Goal: Information Seeking & Learning: Learn about a topic

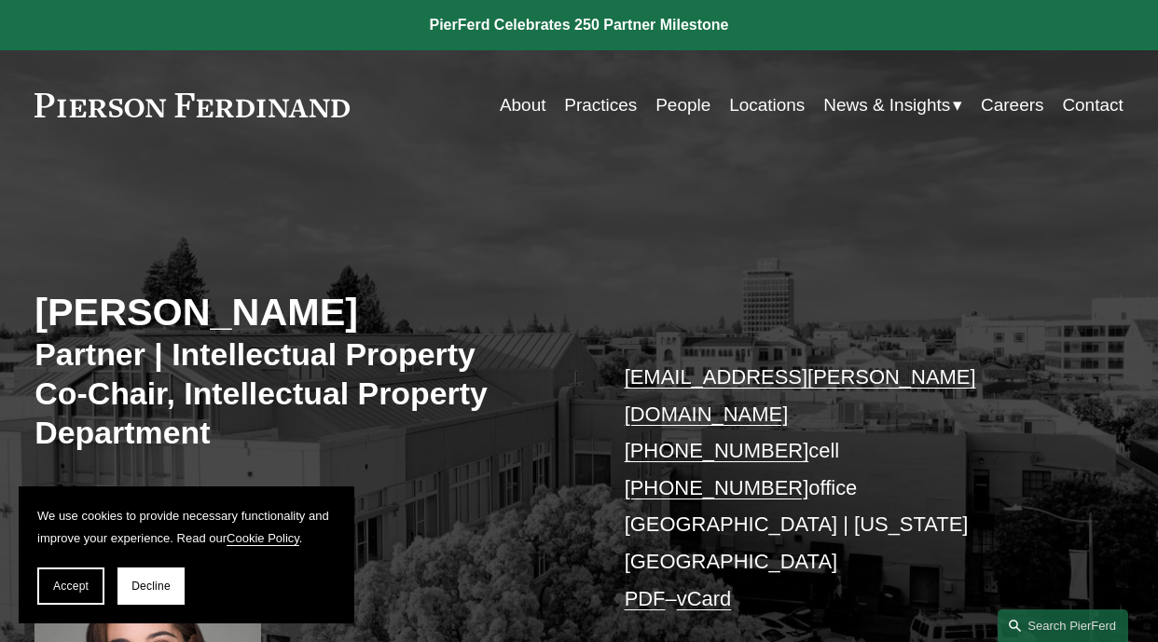
click at [507, 107] on link "About" at bounding box center [523, 105] width 47 height 35
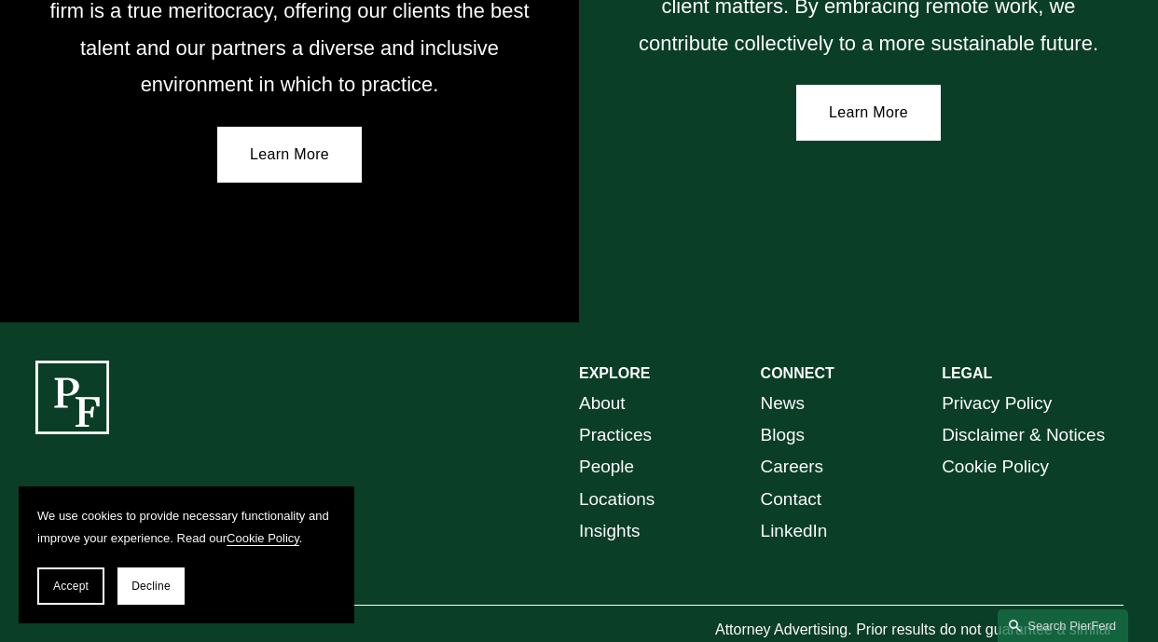
scroll to position [3205, 0]
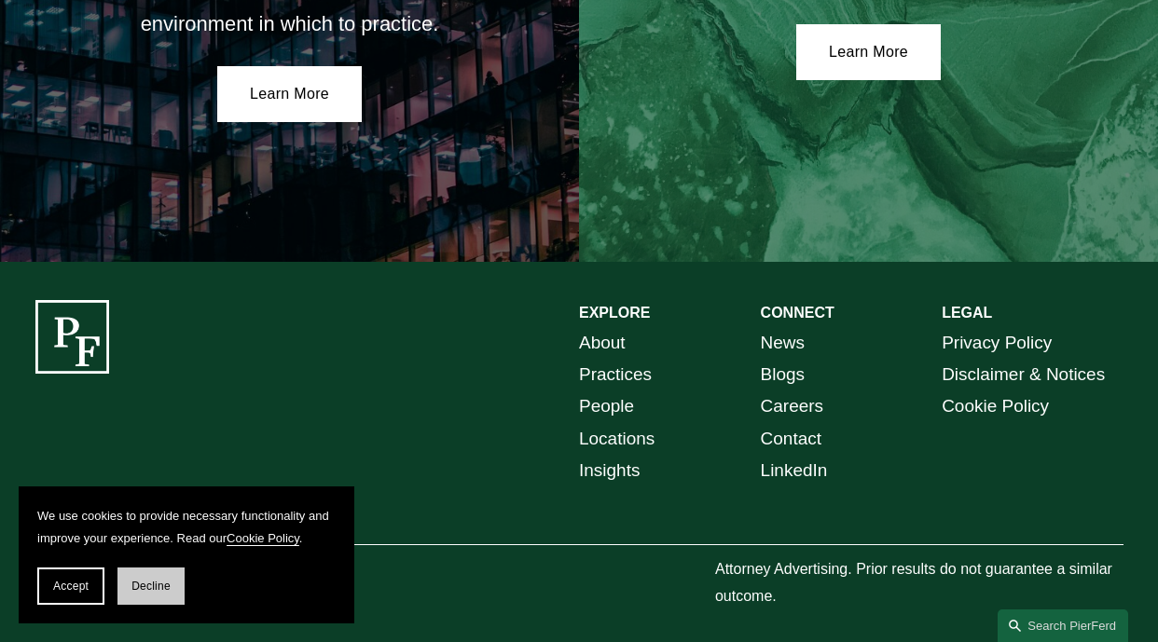
click at [180, 580] on button "Decline" at bounding box center [150, 586] width 67 height 37
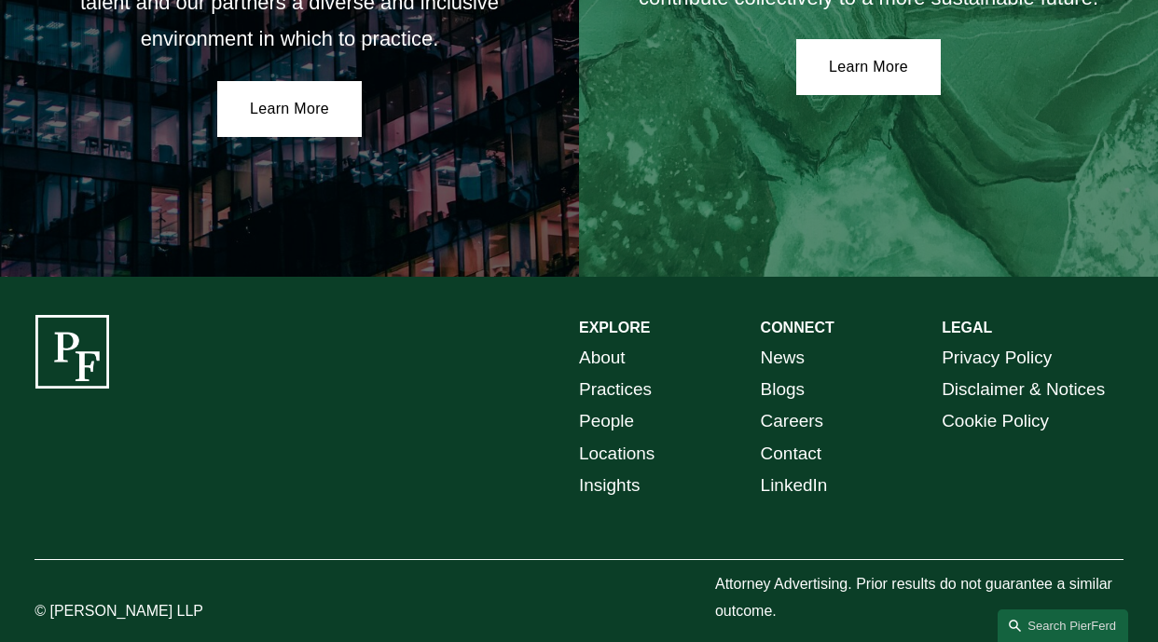
scroll to position [3172, 0]
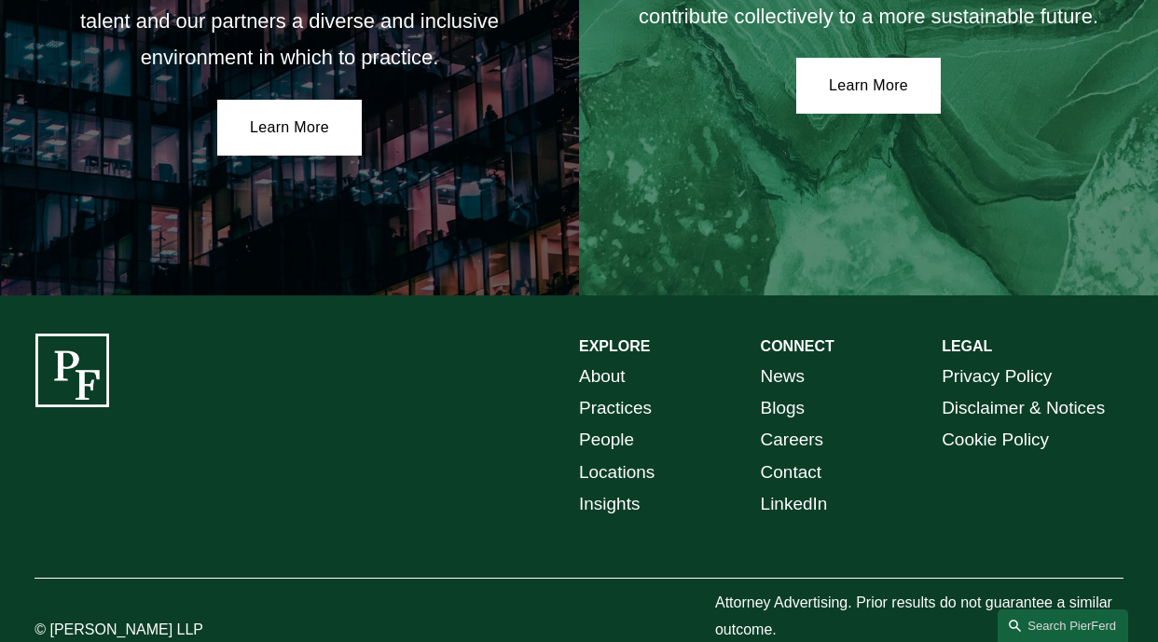
click at [601, 468] on link "Locations" at bounding box center [616, 473] width 75 height 32
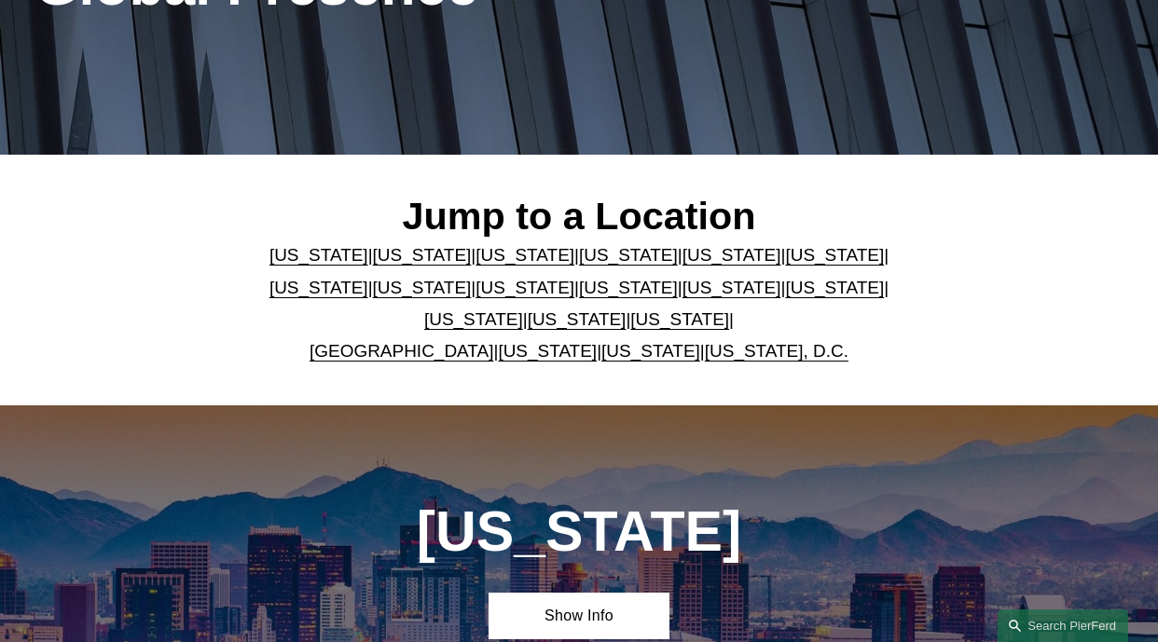
scroll to position [317, 0]
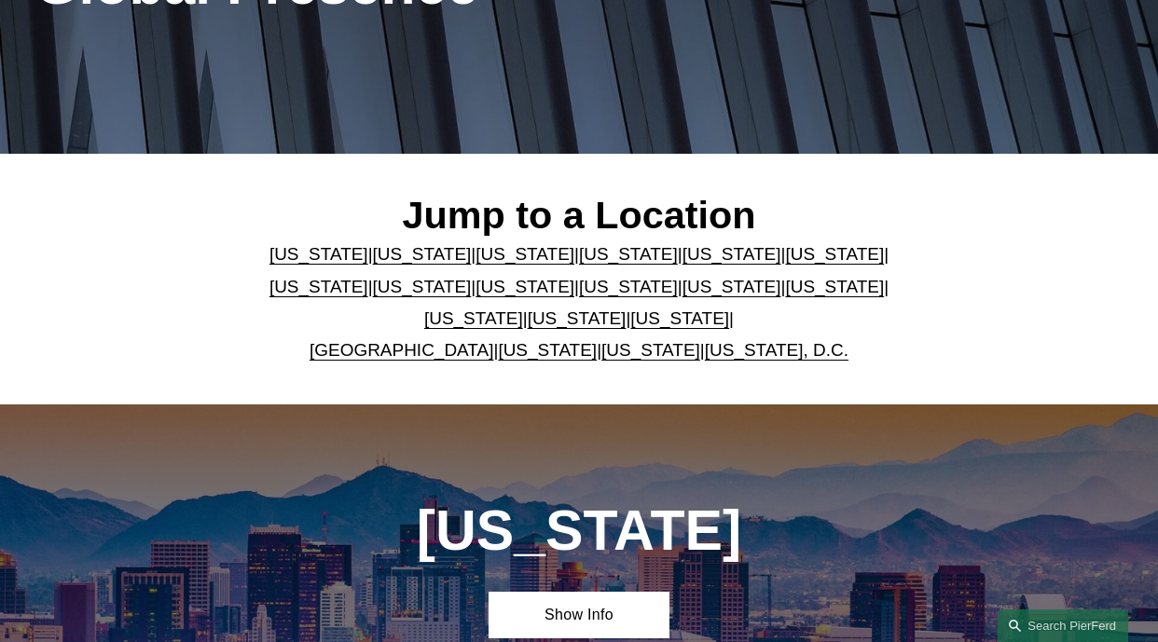
click at [384, 260] on link "California" at bounding box center [422, 254] width 99 height 20
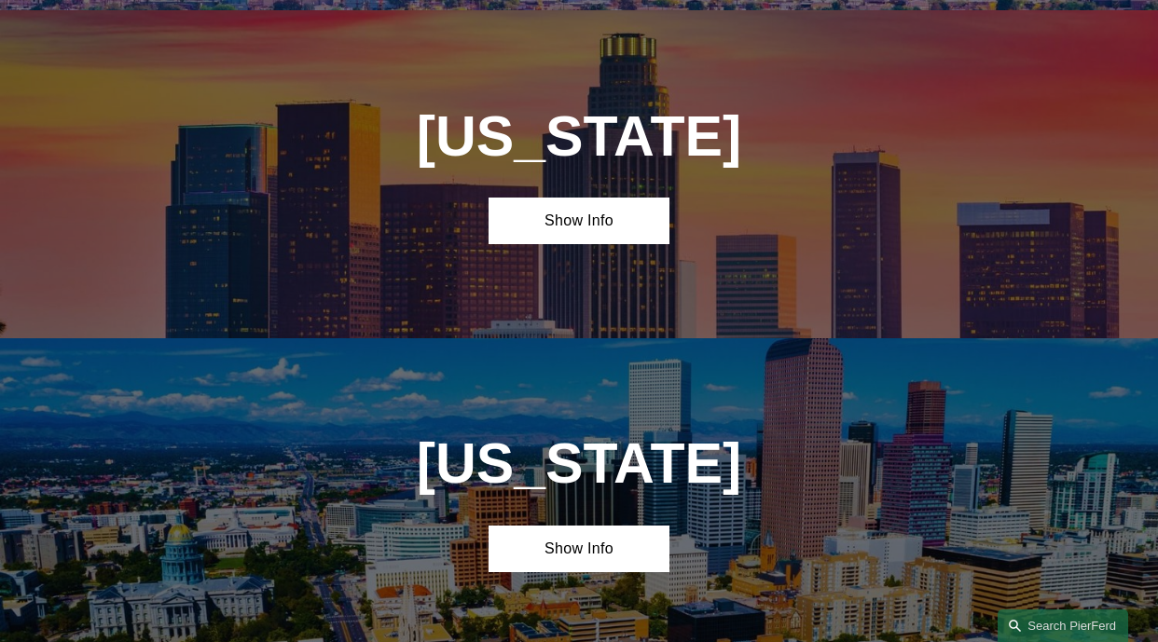
scroll to position [1058, 0]
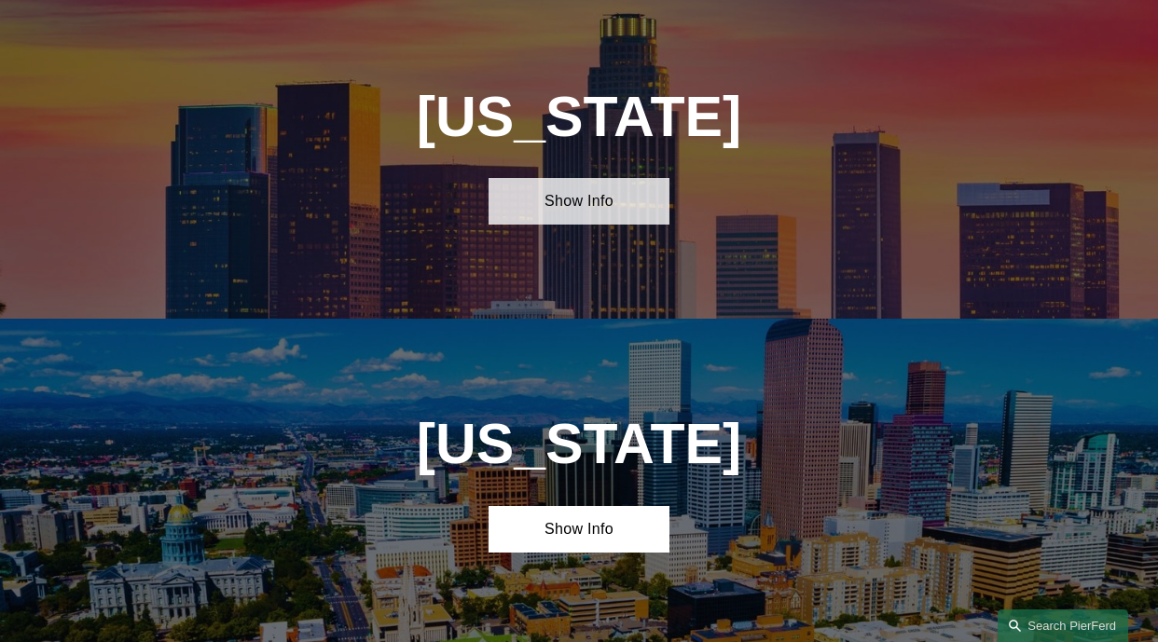
click at [557, 224] on link "Show Info" at bounding box center [579, 201] width 182 height 47
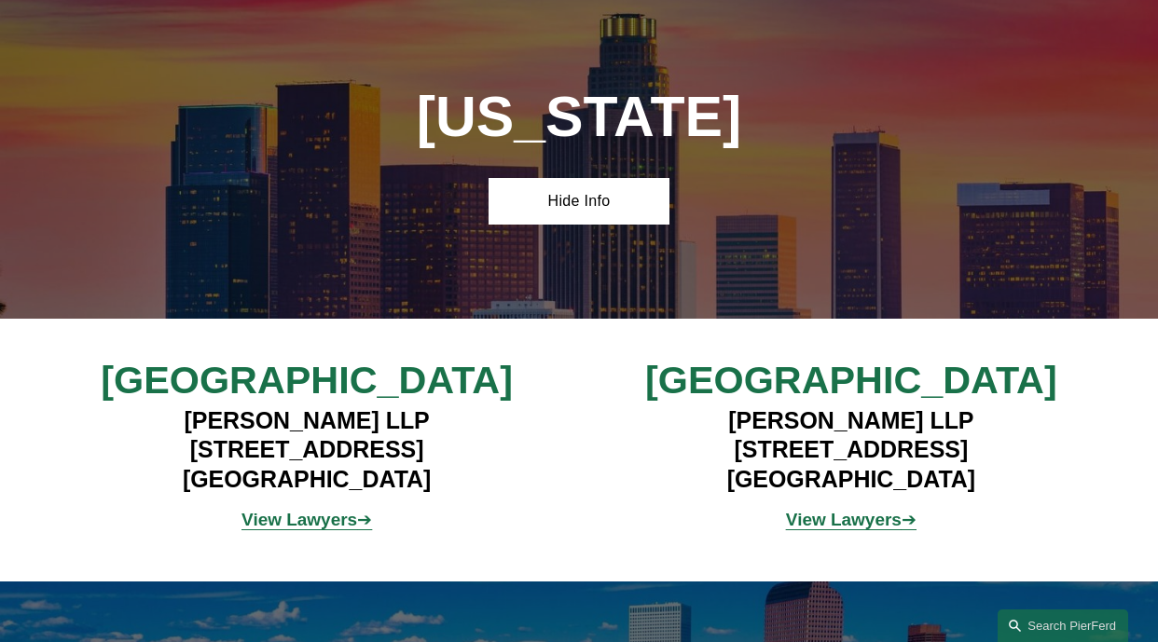
click at [701, 464] on h4 "Pierson Ferdinand LLP 2100 Geng Road, Suite 210 Palo Alto, CA 94303" at bounding box center [850, 450] width 453 height 89
drag, startPoint x: 705, startPoint y: 461, endPoint x: 981, endPoint y: 492, distance: 278.5
click at [981, 492] on h4 "Pierson Ferdinand LLP 2100 Geng Road, Suite 210 Palo Alto, CA 94303" at bounding box center [850, 450] width 453 height 89
copy h4 "2100 Geng Road, Suite 210 Palo Alto, CA 94303"
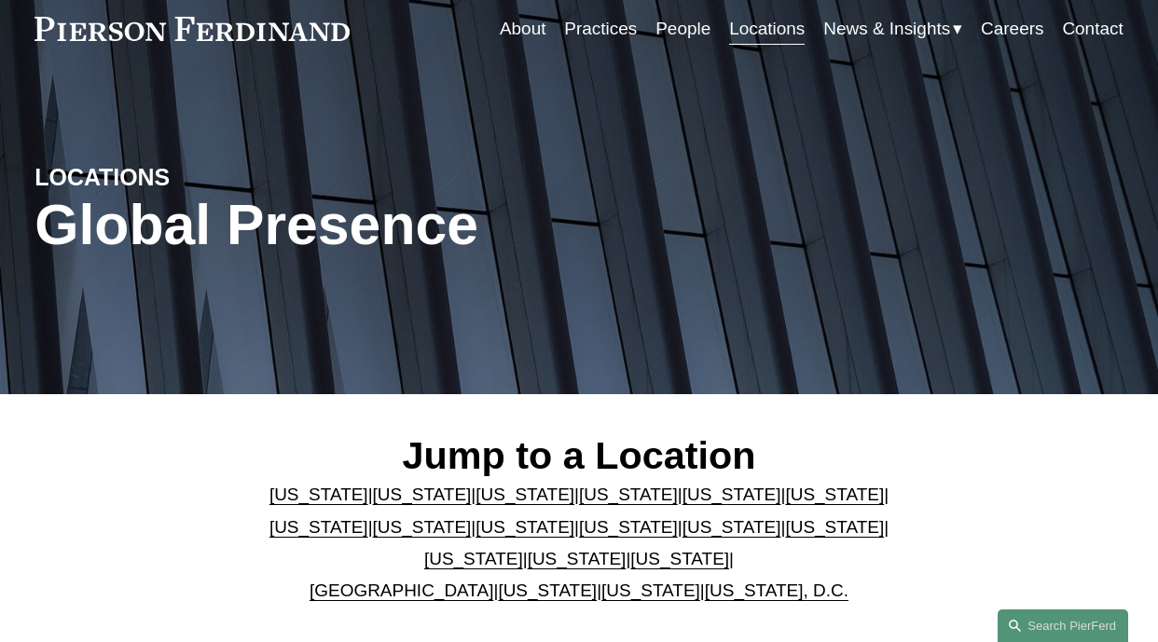
scroll to position [0, 0]
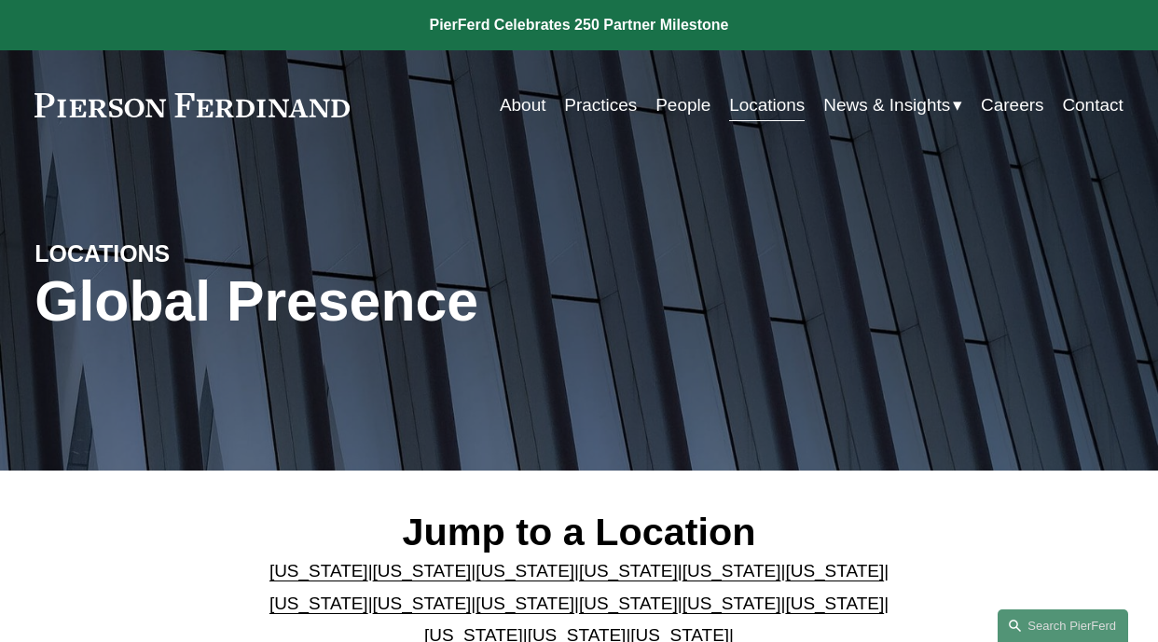
click at [662, 106] on link "People" at bounding box center [682, 105] width 55 height 35
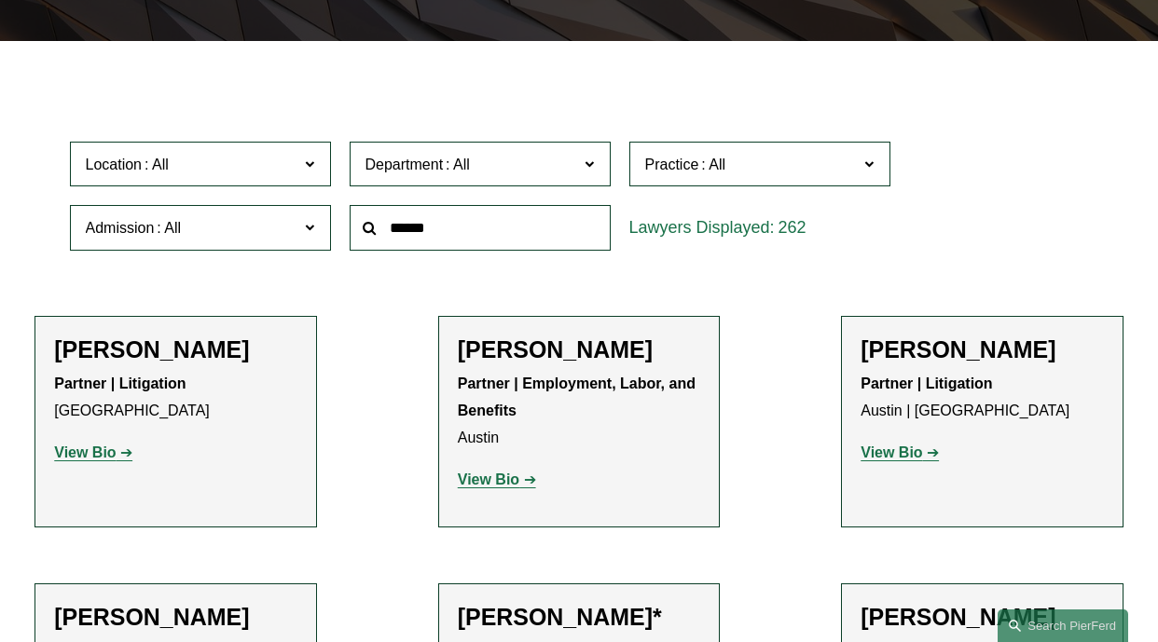
scroll to position [442, 0]
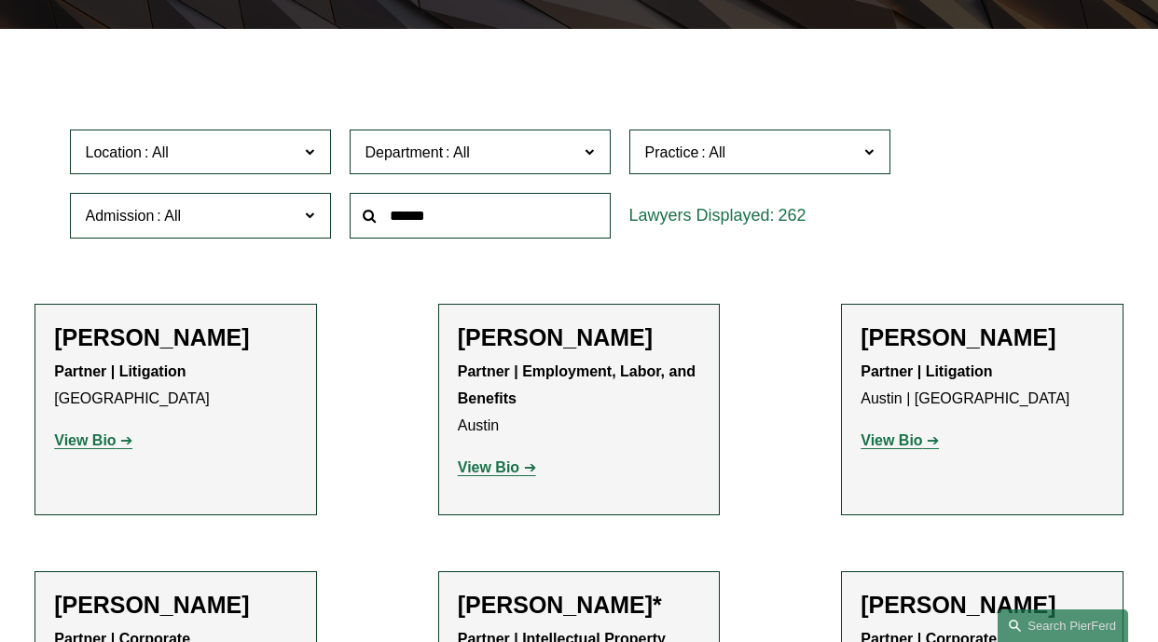
click at [589, 151] on span at bounding box center [588, 151] width 9 height 24
click at [0, 0] on link "Intellectual Property" at bounding box center [0, 0] width 0 height 0
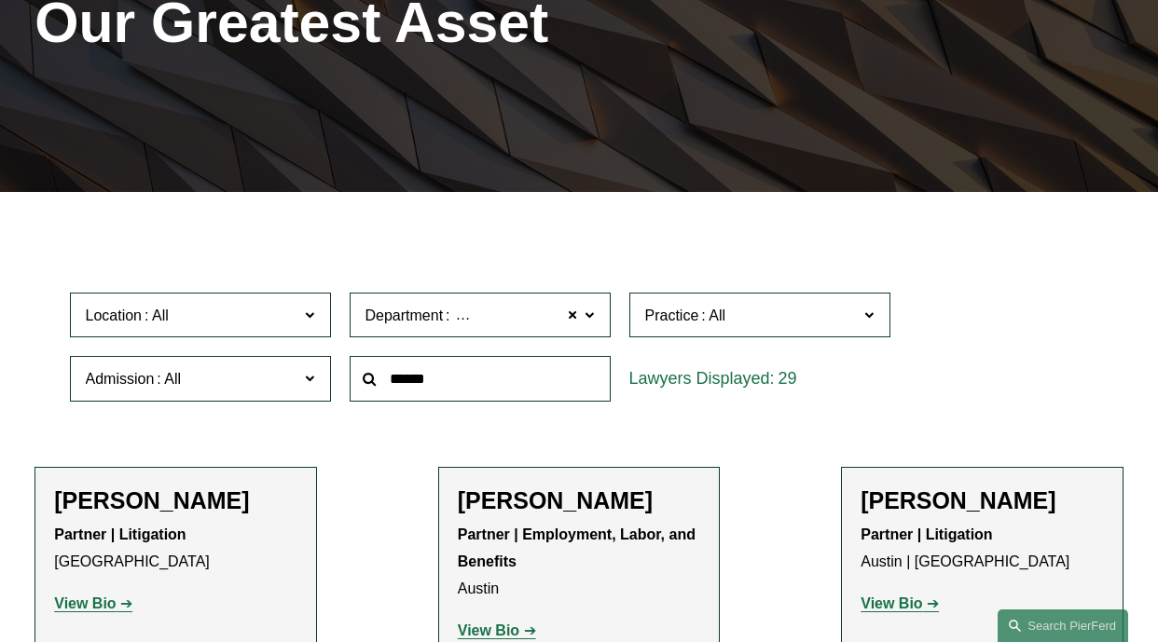
scroll to position [277, 0]
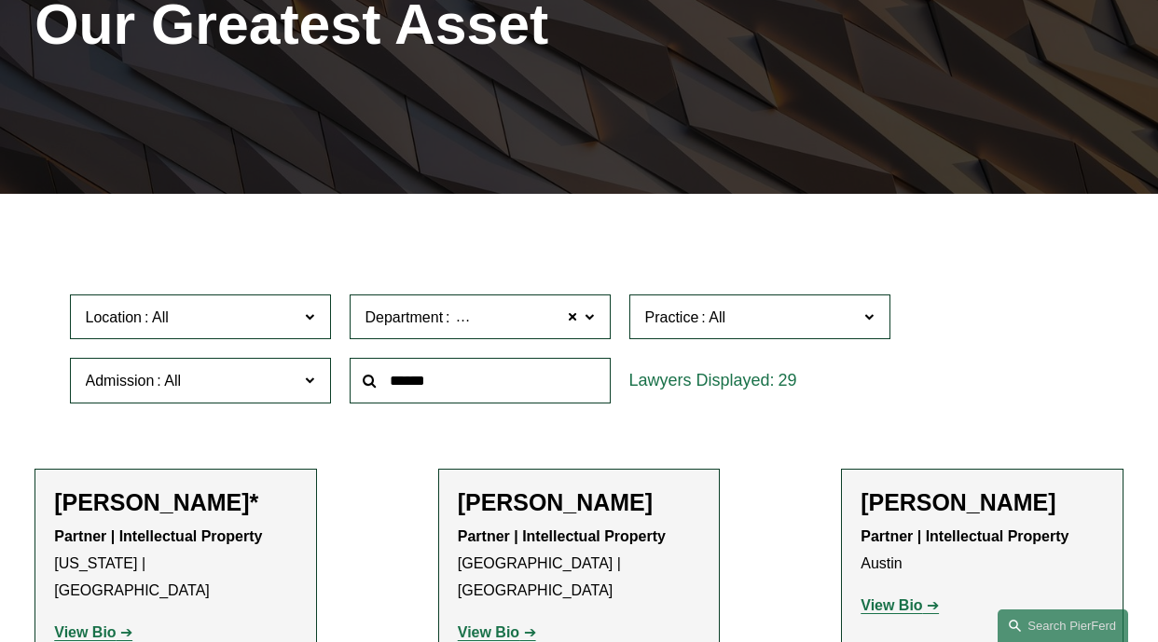
click at [869, 328] on span at bounding box center [868, 316] width 9 height 24
click at [0, 0] on link "Patents" at bounding box center [0, 0] width 0 height 0
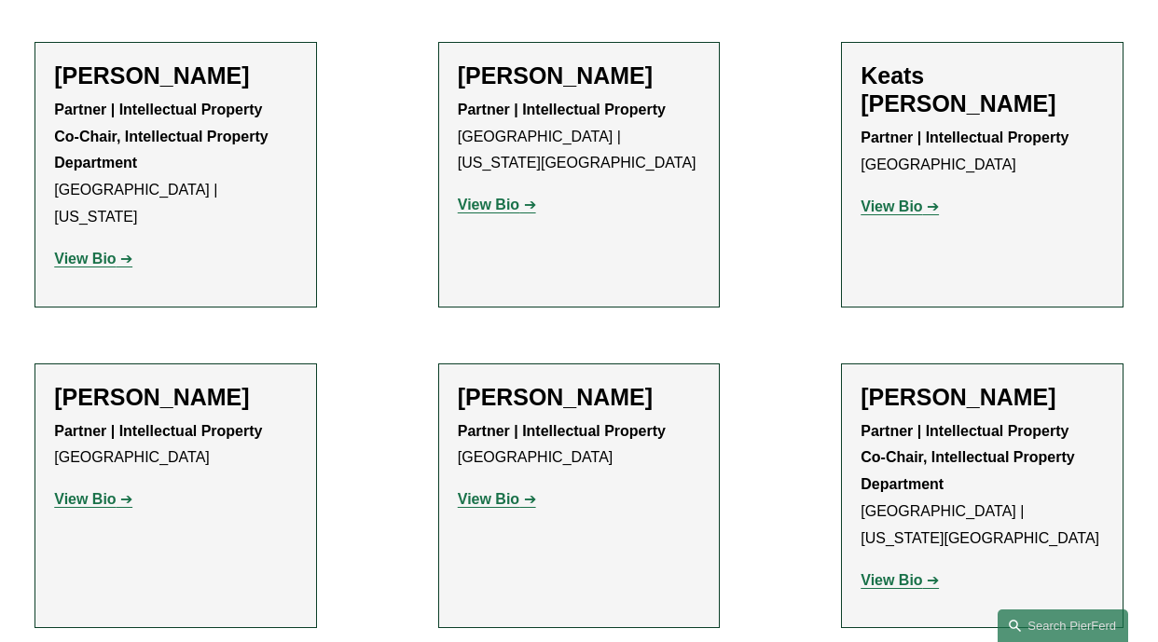
scroll to position [1523, 0]
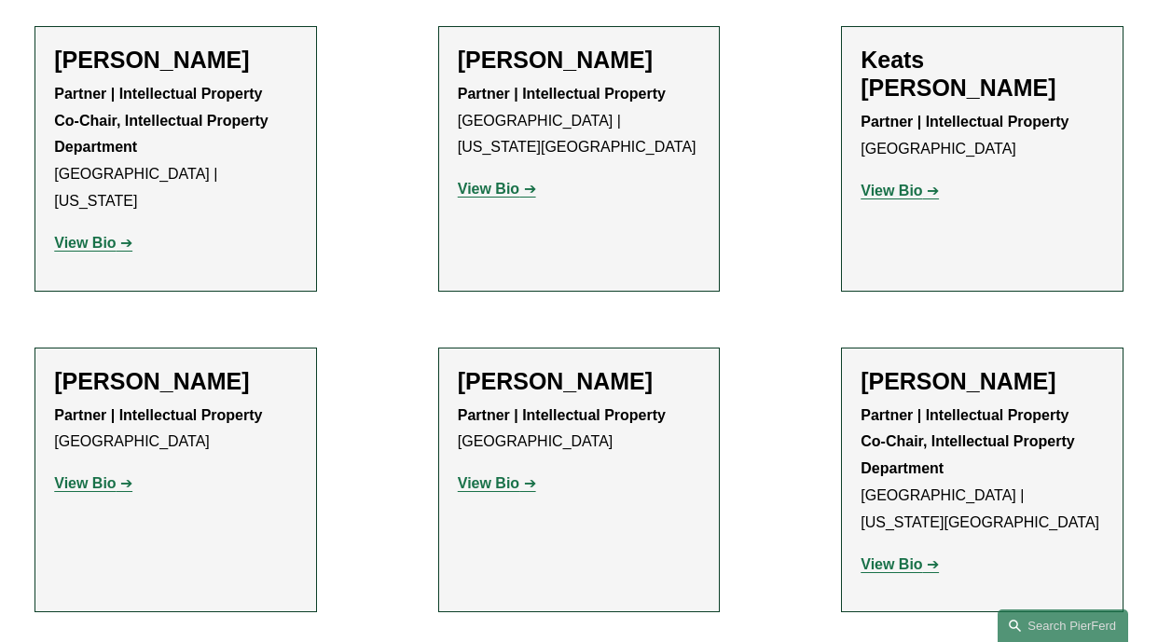
click at [899, 556] on strong "View Bio" at bounding box center [891, 564] width 62 height 16
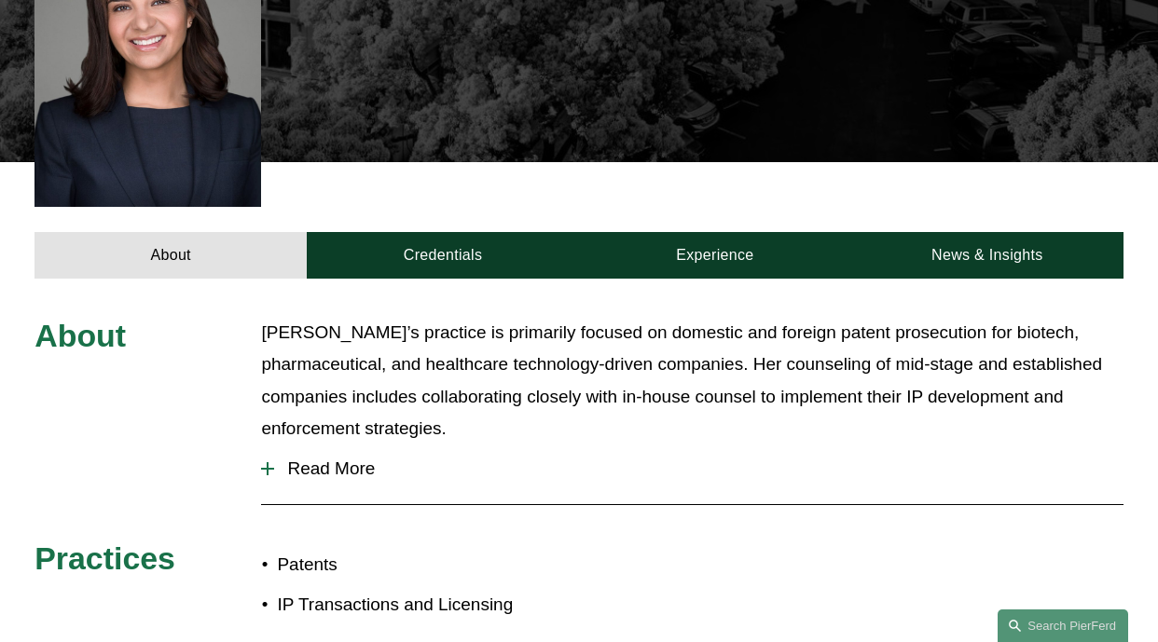
scroll to position [655, 0]
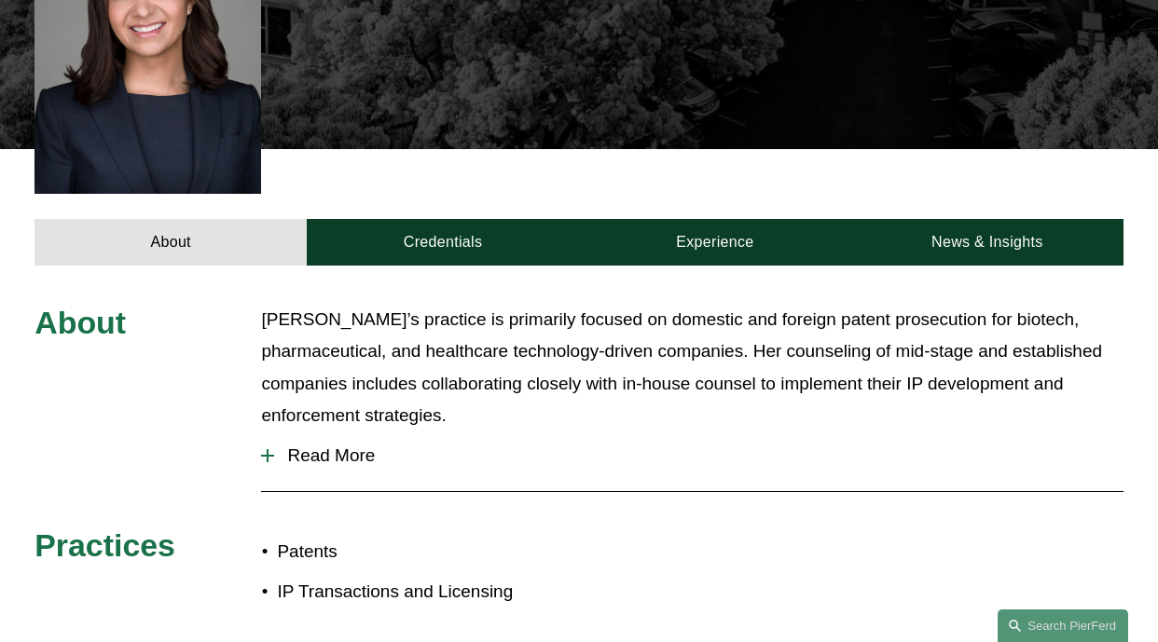
click at [352, 445] on span "Read More" at bounding box center [698, 455] width 848 height 21
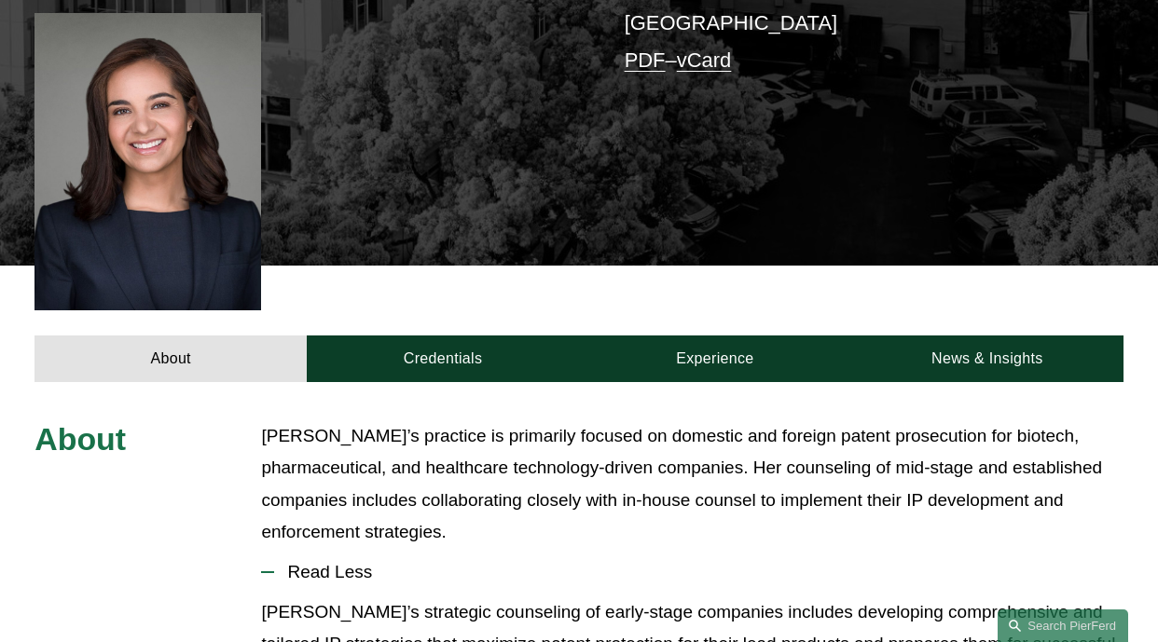
scroll to position [533, 0]
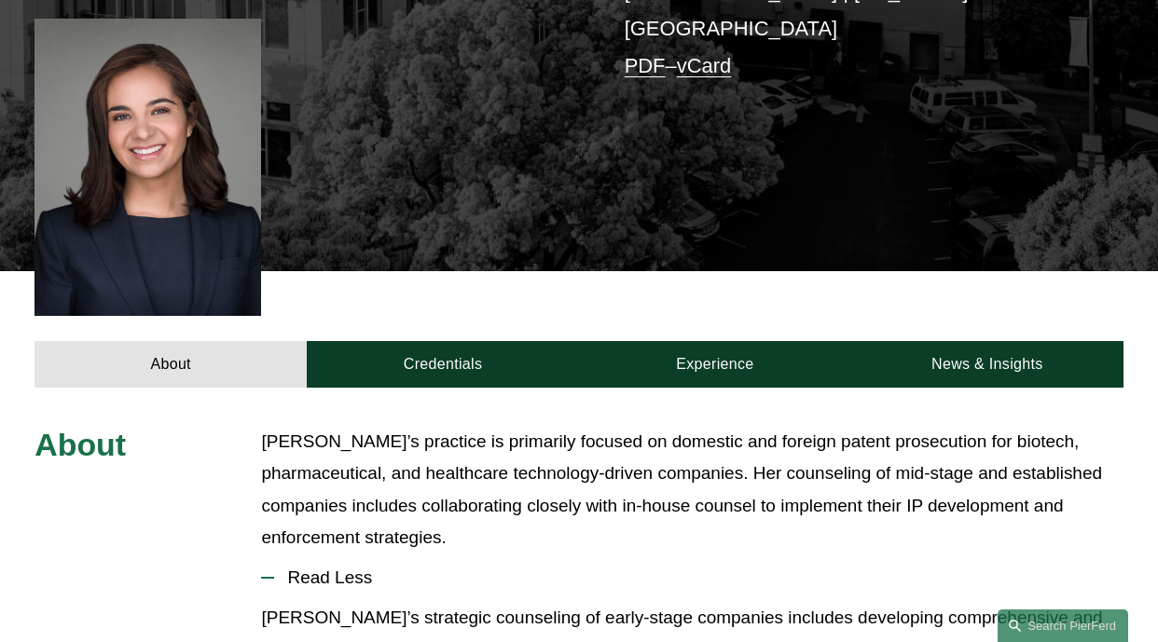
click at [513, 469] on p "[PERSON_NAME]’s practice is primarily focused on domestic and foreign patent pr…" at bounding box center [691, 490] width 861 height 128
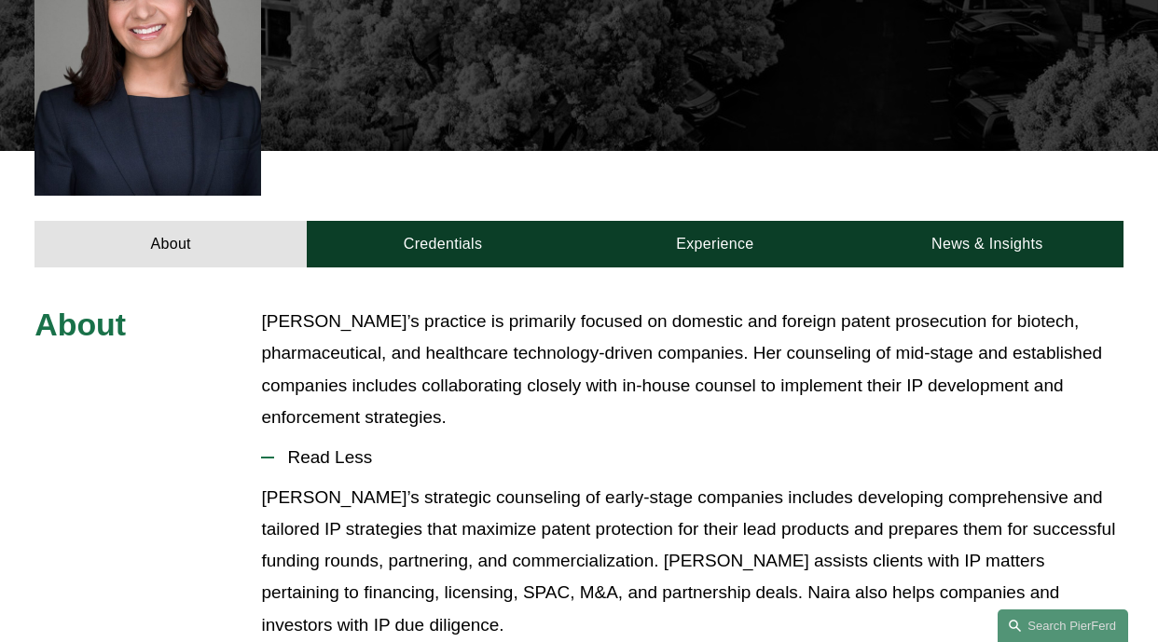
scroll to position [658, 0]
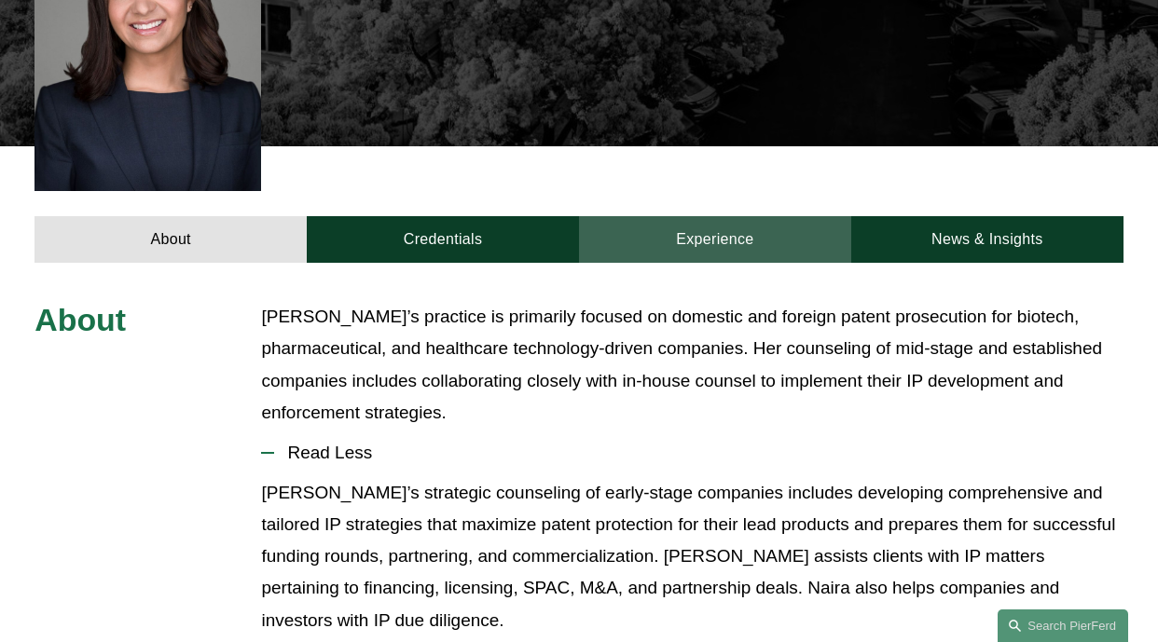
click at [721, 216] on link "Experience" at bounding box center [715, 239] width 272 height 47
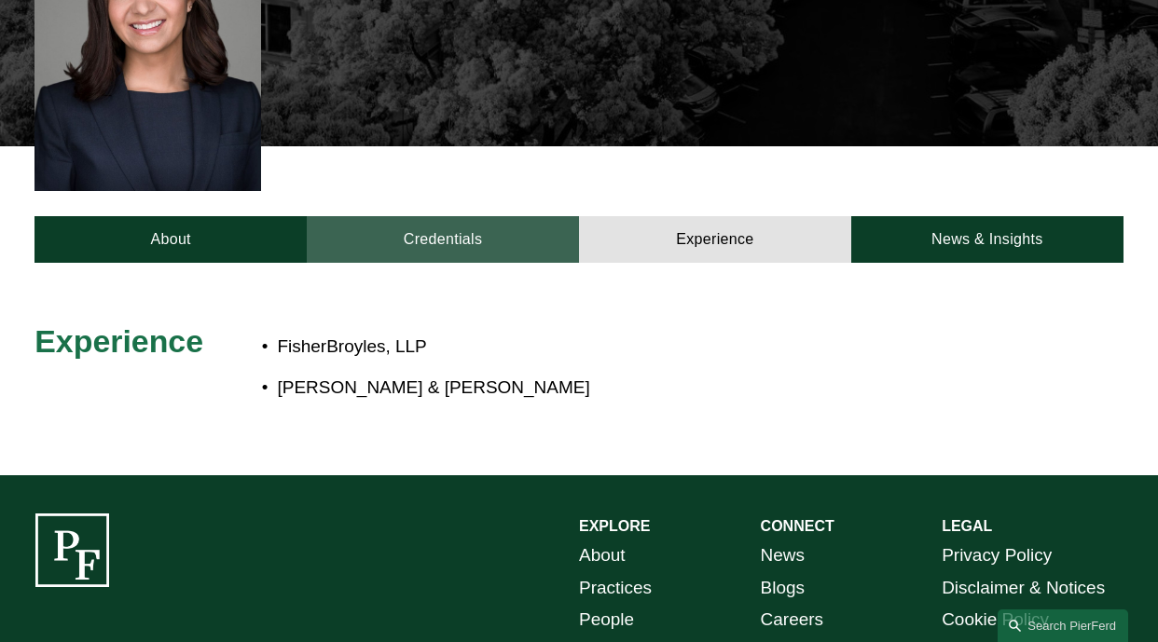
click at [495, 216] on link "Credentials" at bounding box center [443, 239] width 272 height 47
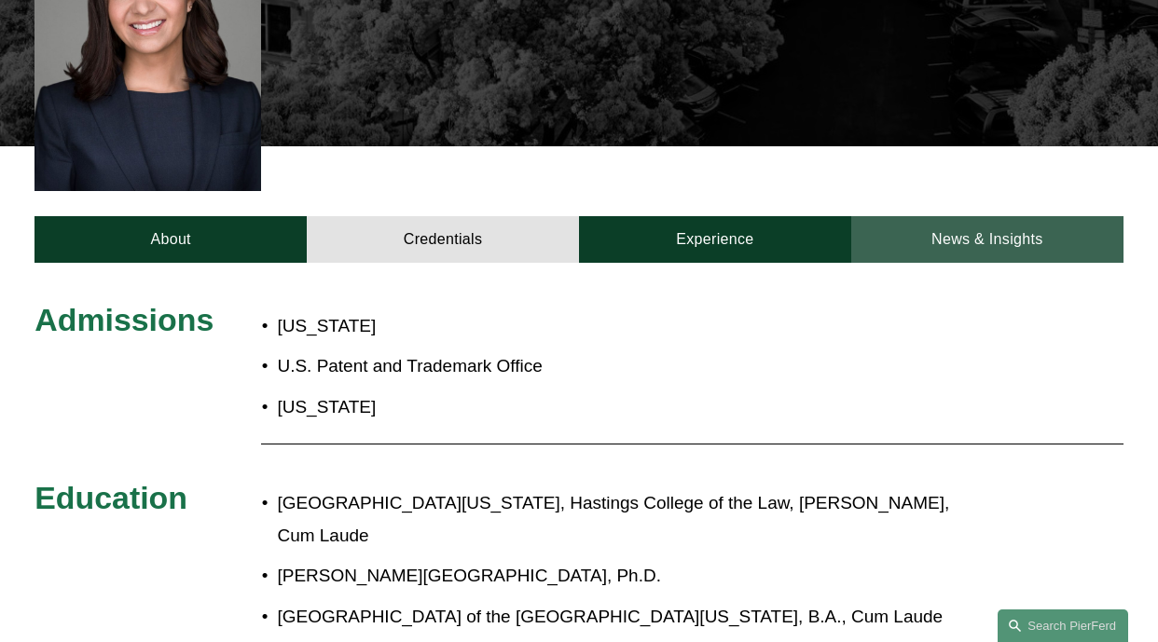
click at [1008, 216] on link "News & Insights" at bounding box center [987, 239] width 272 height 47
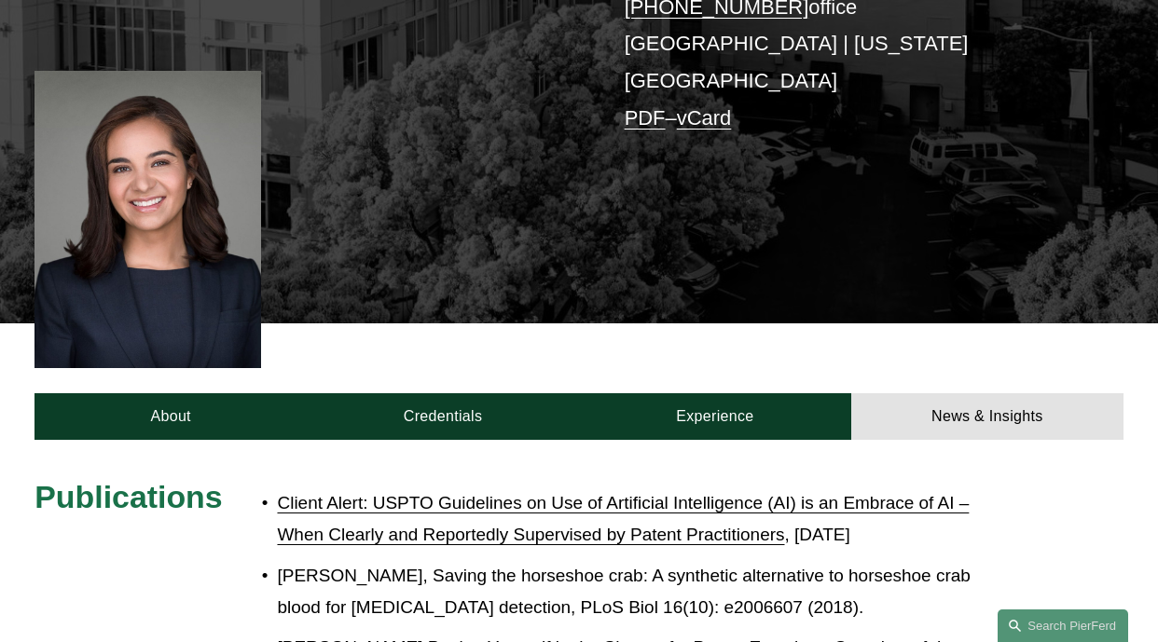
scroll to position [388, 0]
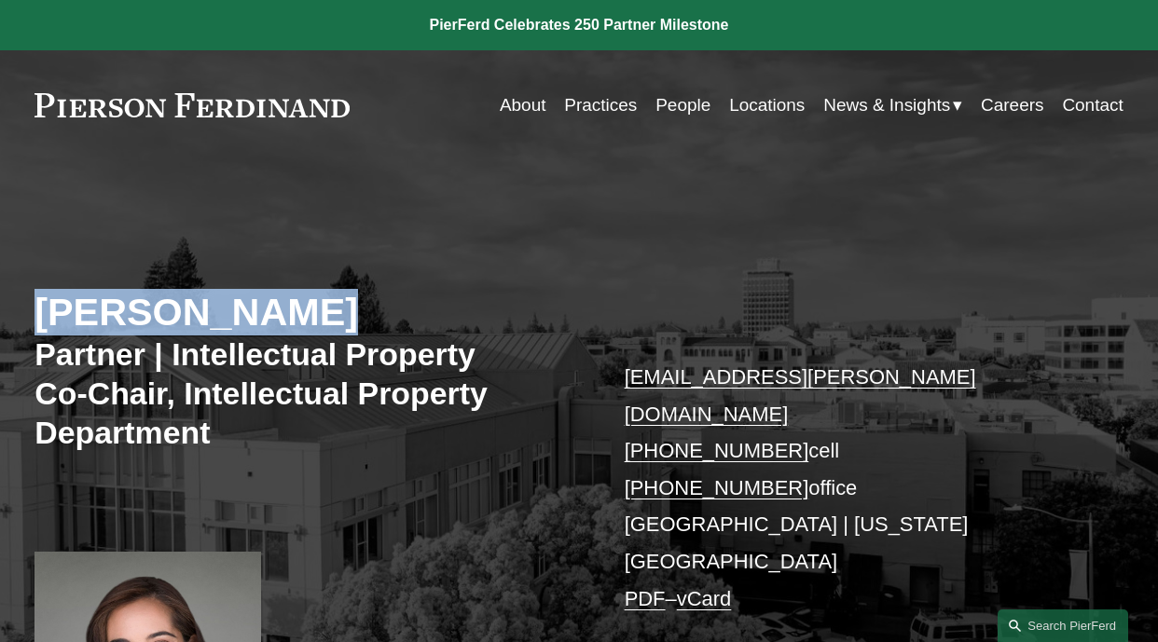
drag, startPoint x: 43, startPoint y: 309, endPoint x: 371, endPoint y: 311, distance: 328.1
click at [371, 311] on h2 "[PERSON_NAME]" at bounding box center [306, 312] width 544 height 47
copy h2 "[PERSON_NAME]"
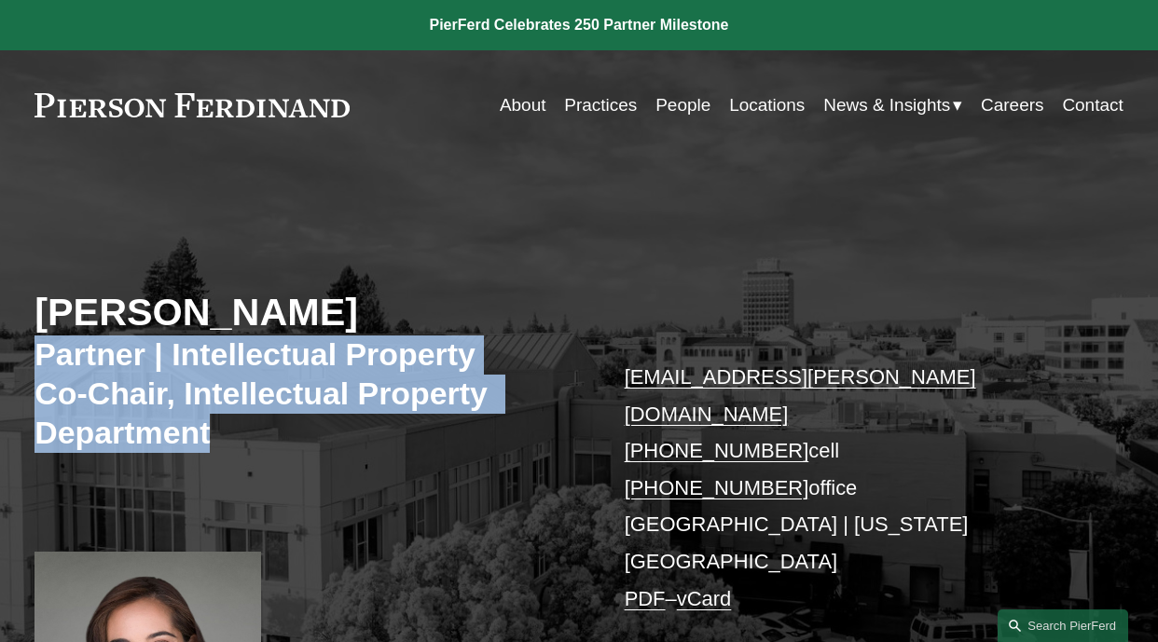
drag, startPoint x: 43, startPoint y: 360, endPoint x: 221, endPoint y: 448, distance: 198.8
click at [221, 448] on h3 "Partner | Intellectual Property Co-Chair, Intellectual Property Department" at bounding box center [306, 394] width 544 height 117
copy h3 "Partner | Intellectual Property Co-Chair, Intellectual Property Department"
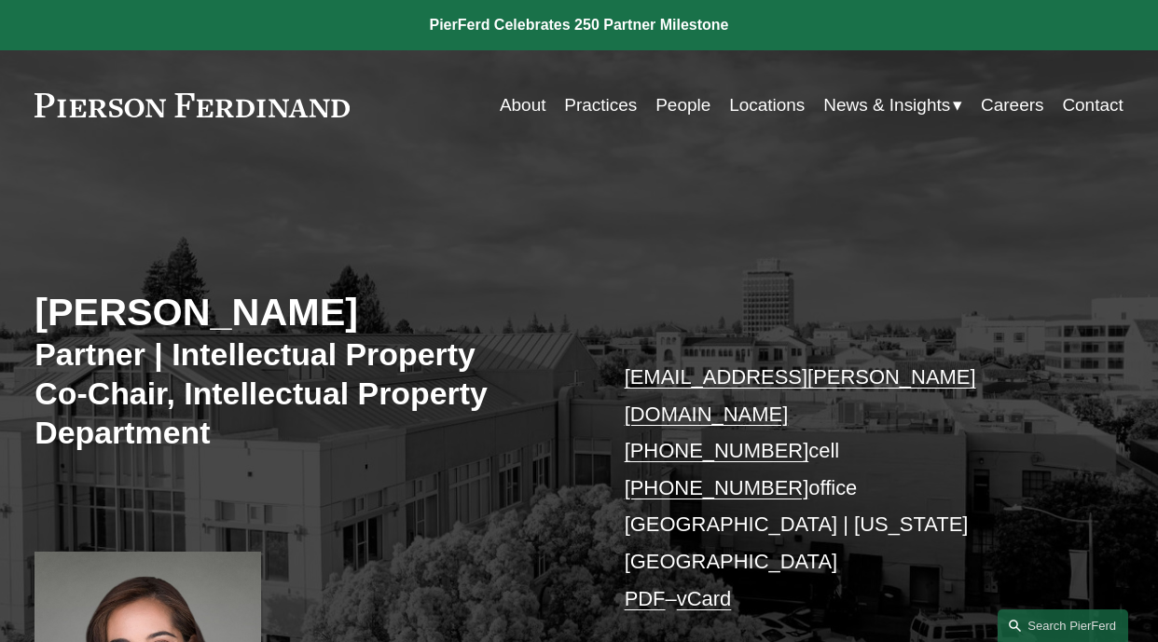
drag, startPoint x: 359, startPoint y: 119, endPoint x: 47, endPoint y: 117, distance: 312.2
click at [47, 117] on div "About Practices People Locations News & Insights News" at bounding box center [578, 105] width 1089 height 35
click at [670, 100] on link "People" at bounding box center [682, 105] width 55 height 35
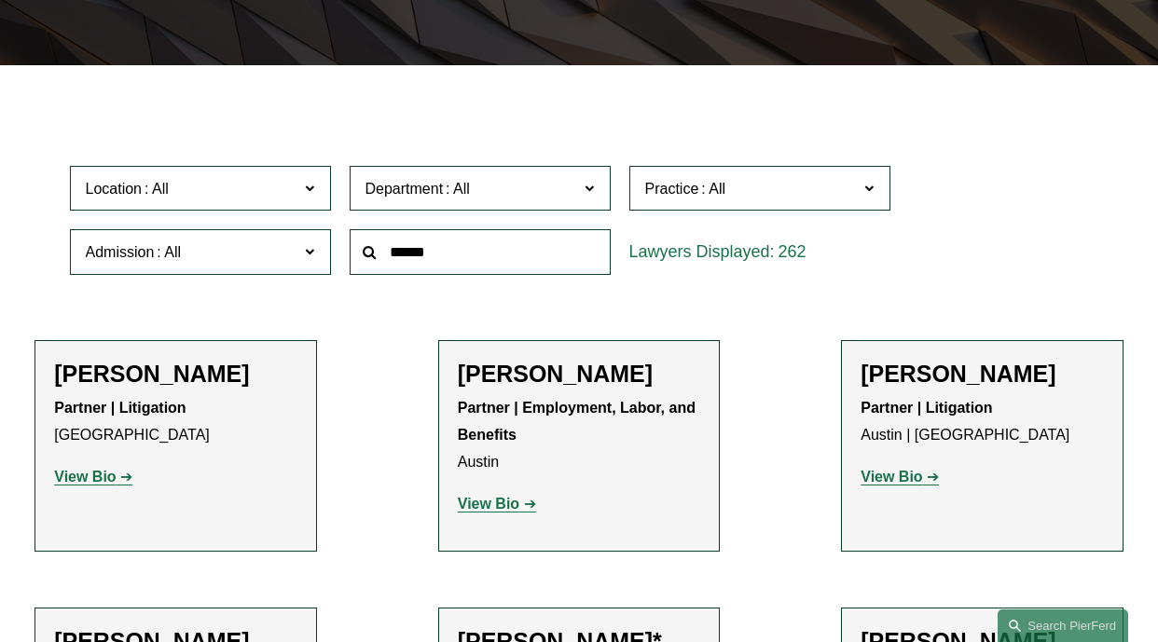
scroll to position [406, 0]
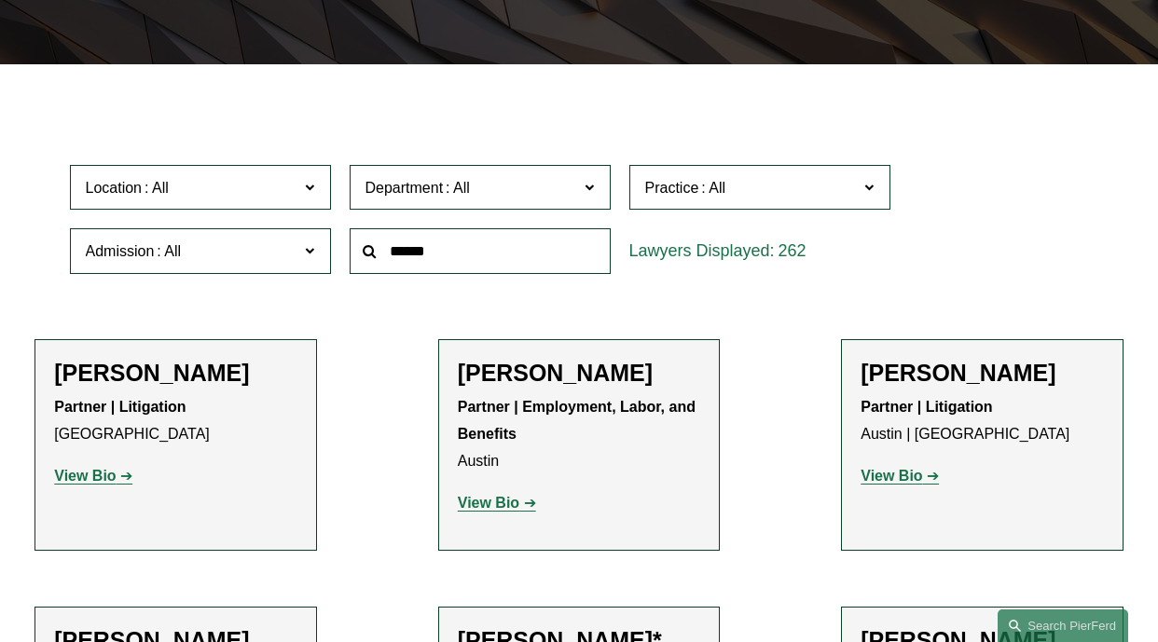
click at [869, 188] on span at bounding box center [868, 186] width 9 height 24
click at [0, 0] on link "Patents" at bounding box center [0, 0] width 0 height 0
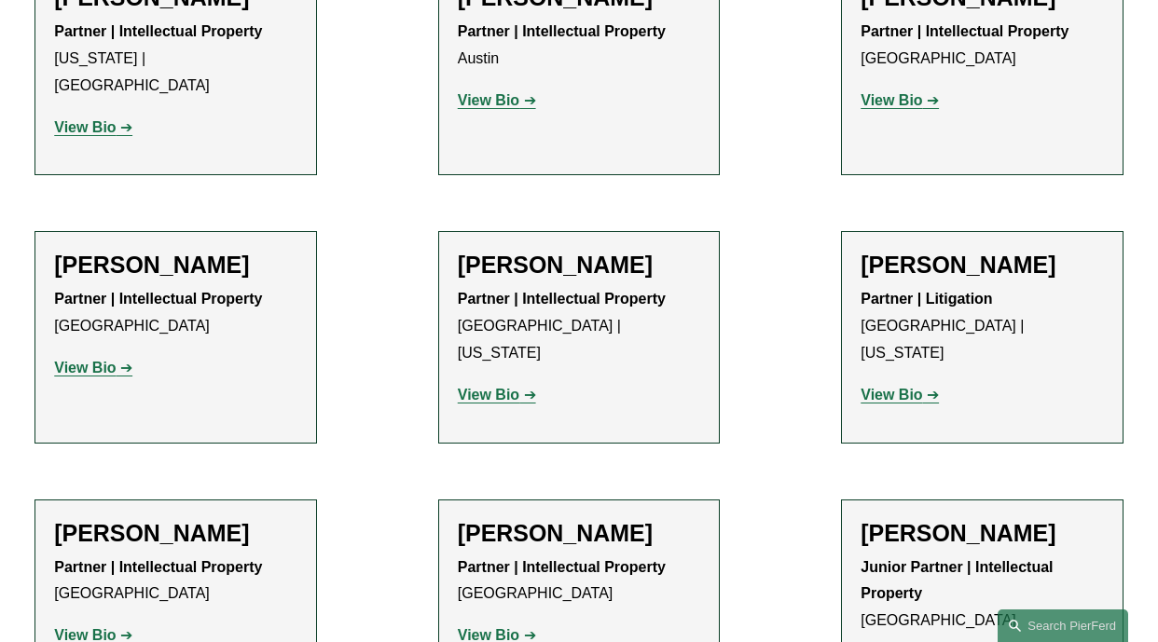
scroll to position [786, 0]
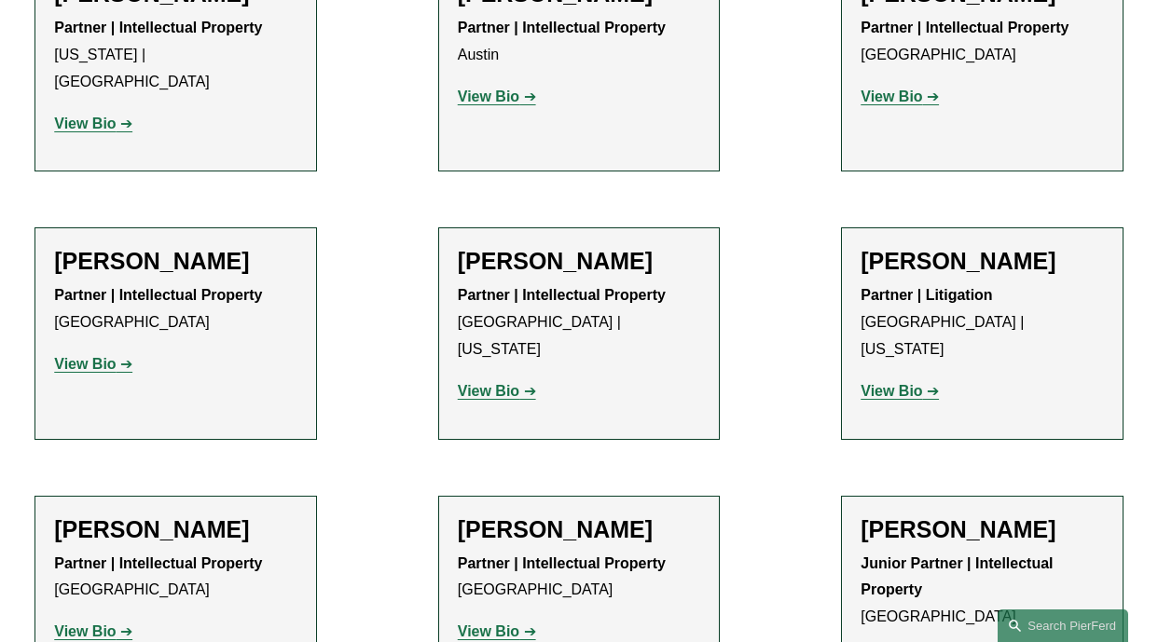
drag, startPoint x: 919, startPoint y: 473, endPoint x: 829, endPoint y: 476, distance: 90.4
click at [829, 476] on ul "Filter Location All Atlanta Austin Bellevue Boston Charlotte Chicago Cincinnati…" at bounding box center [579, 563] width 1158 height 1686
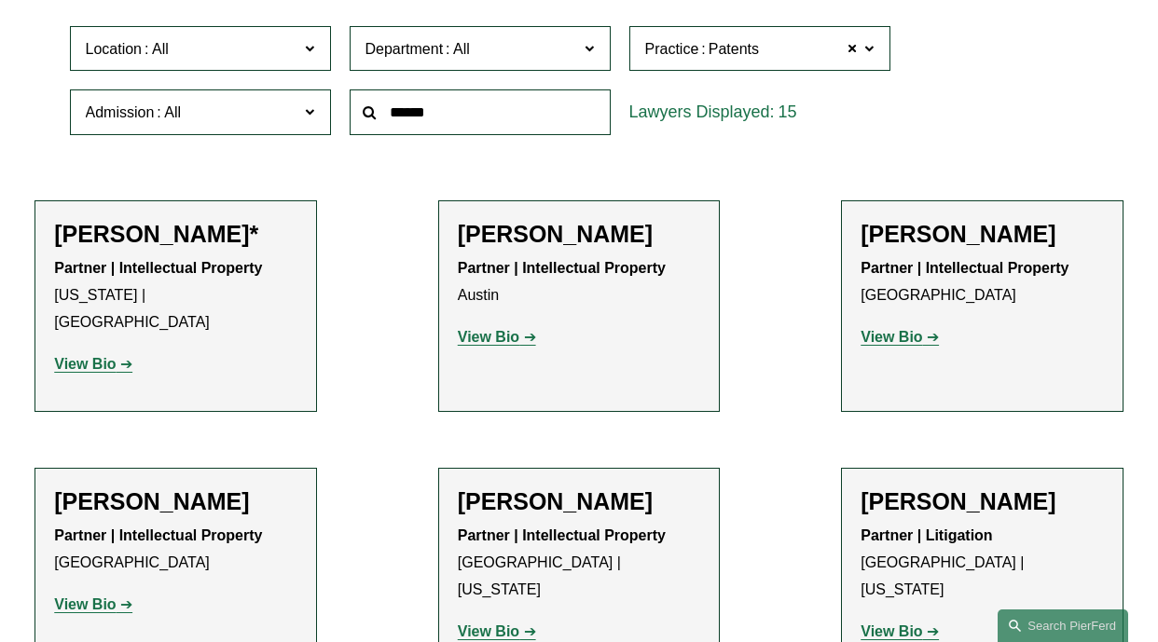
scroll to position [546, 0]
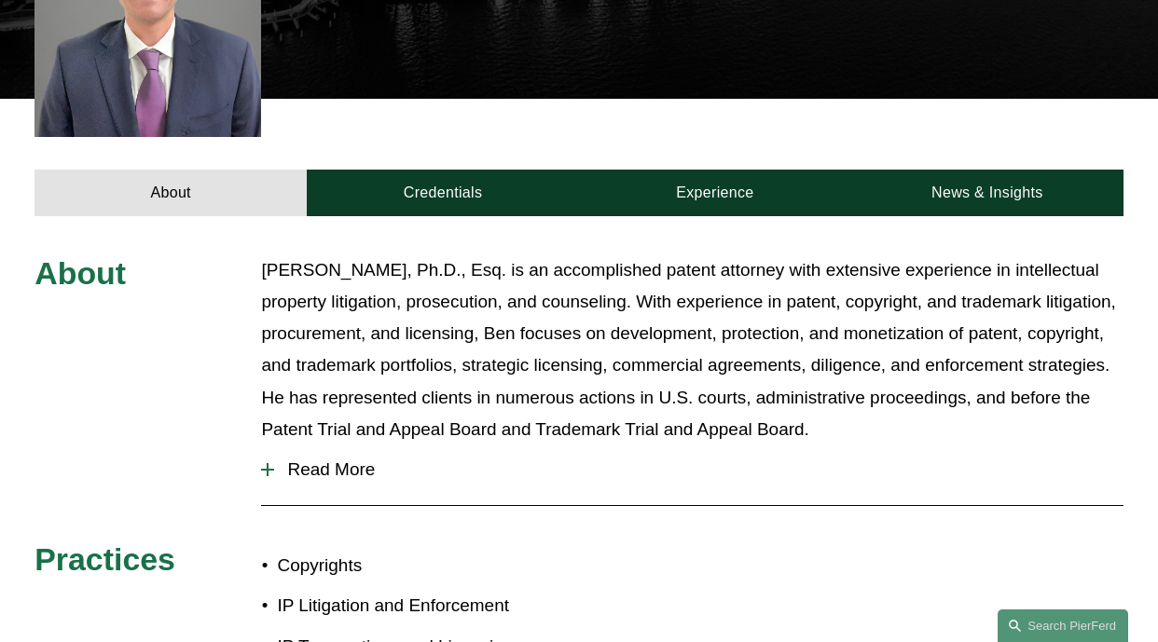
scroll to position [573, 0]
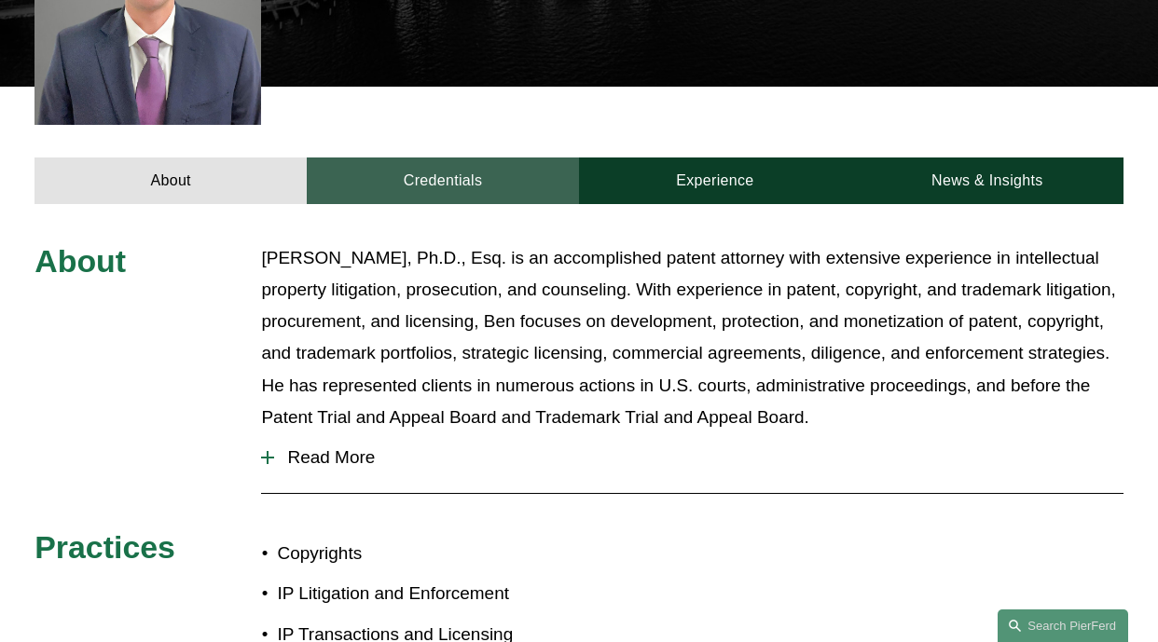
click at [414, 188] on link "Credentials" at bounding box center [443, 181] width 272 height 47
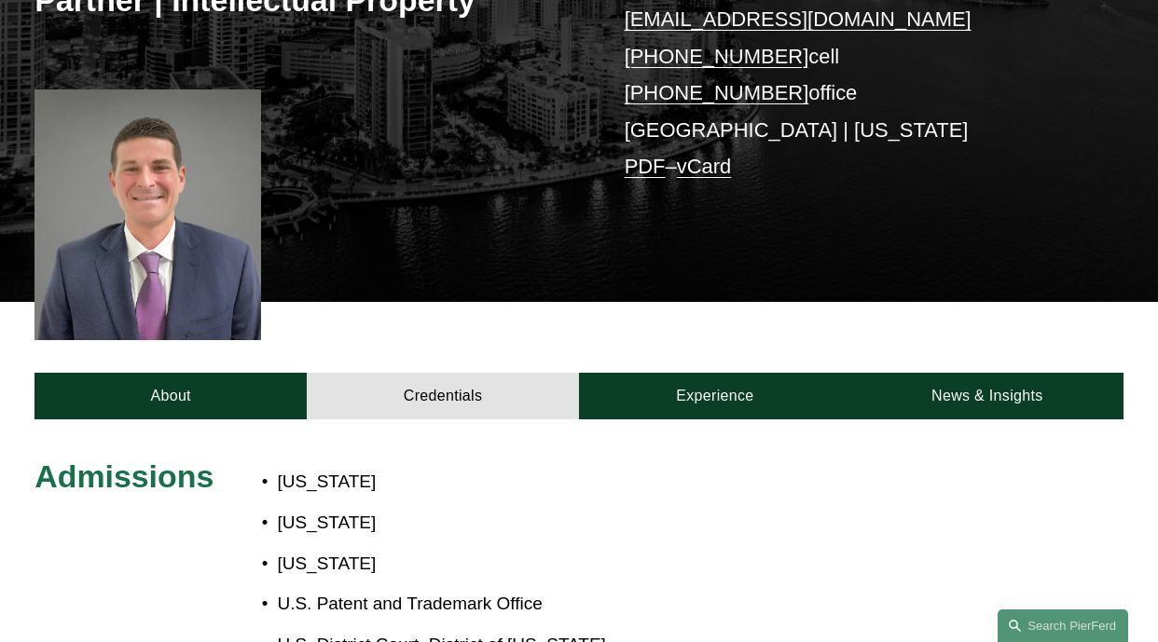
scroll to position [357, 0]
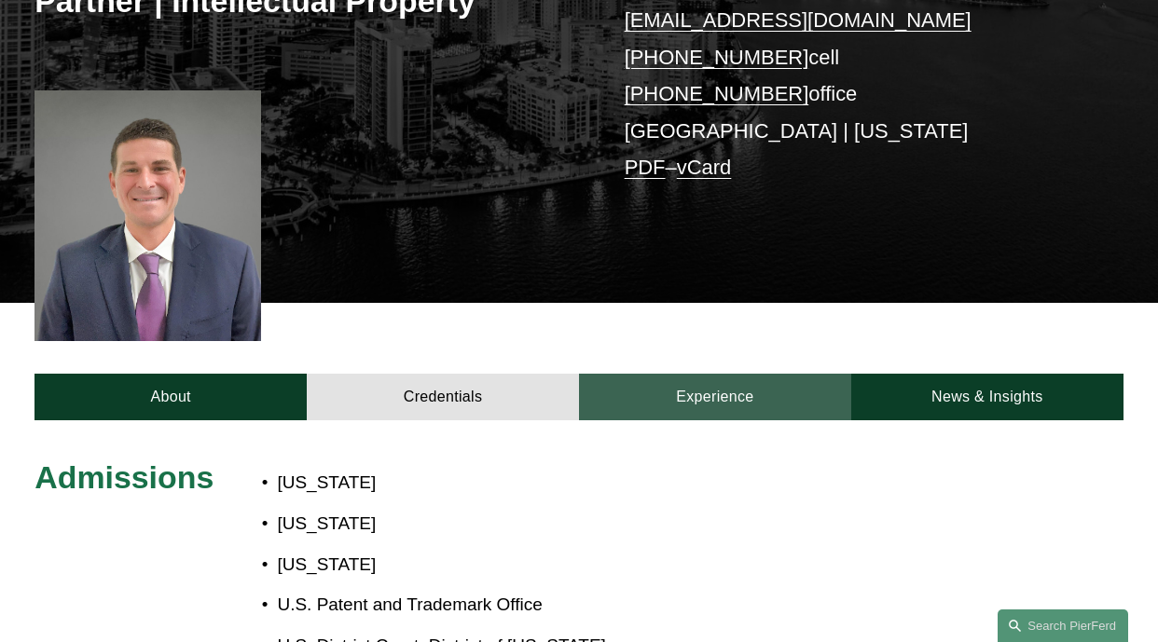
click at [707, 408] on link "Experience" at bounding box center [715, 397] width 272 height 47
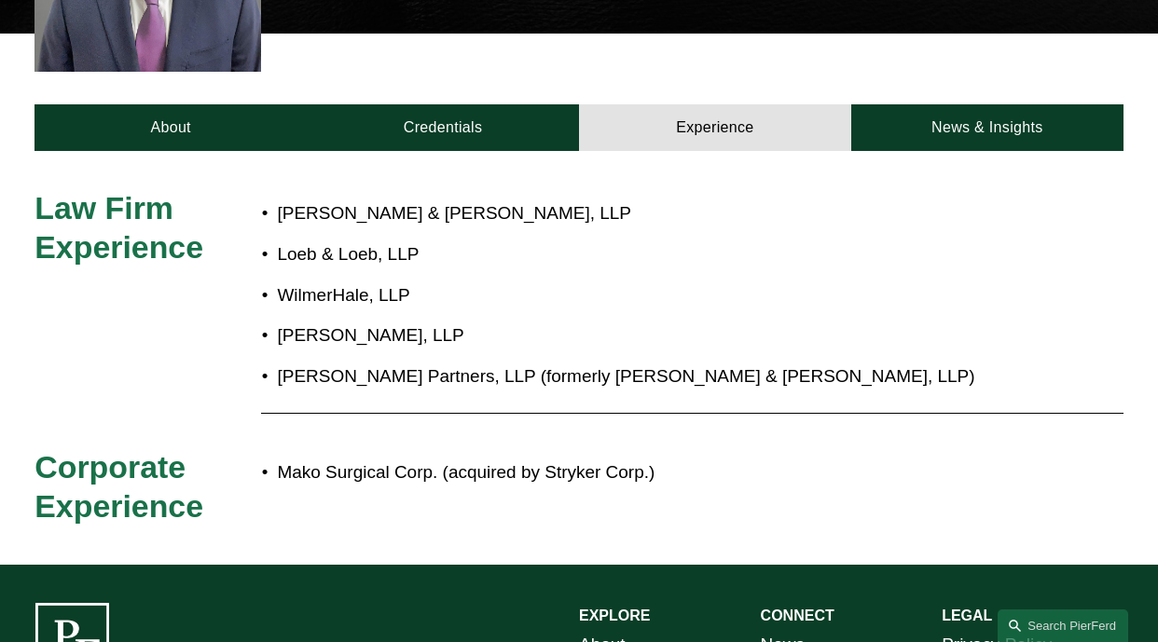
scroll to position [627, 0]
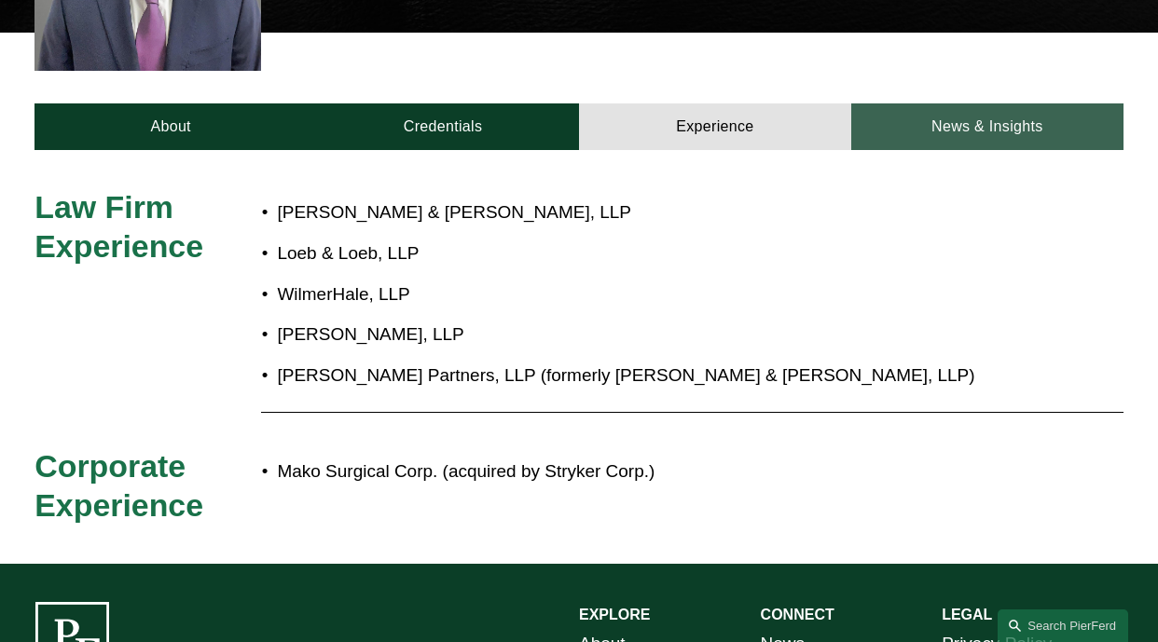
click at [991, 129] on link "News & Insights" at bounding box center [987, 126] width 272 height 47
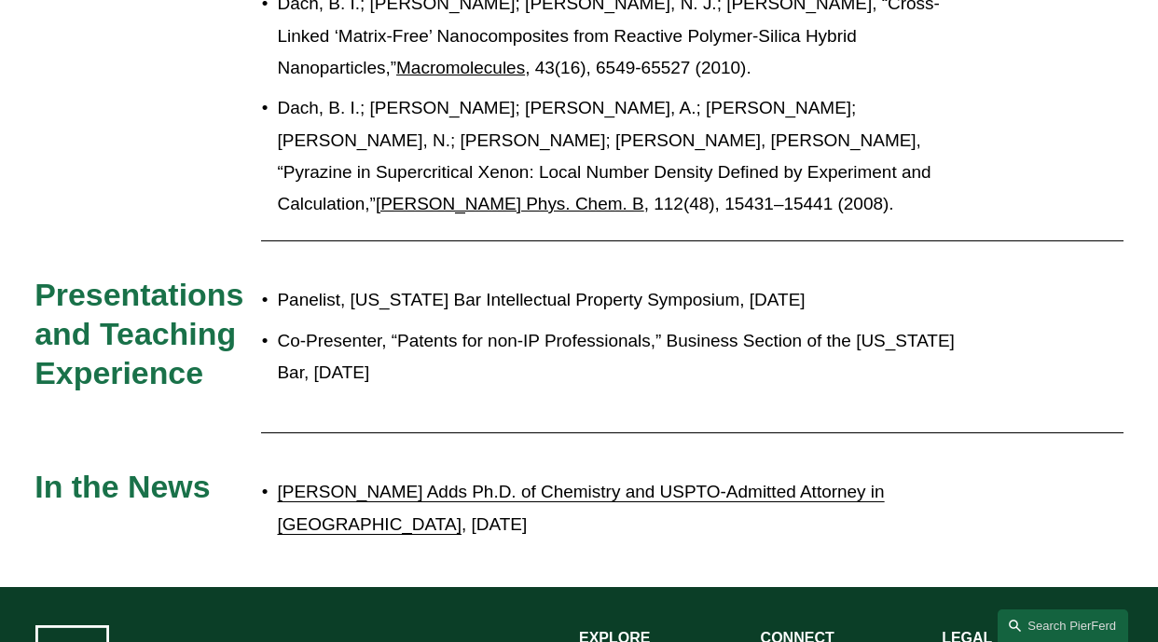
scroll to position [939, 0]
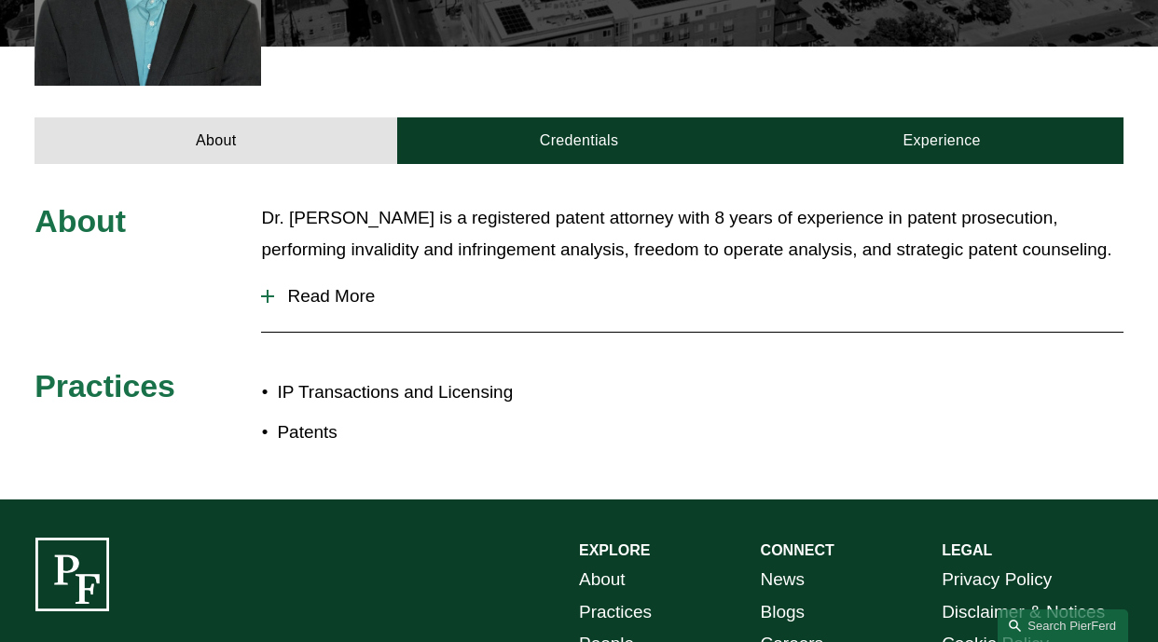
scroll to position [664, 0]
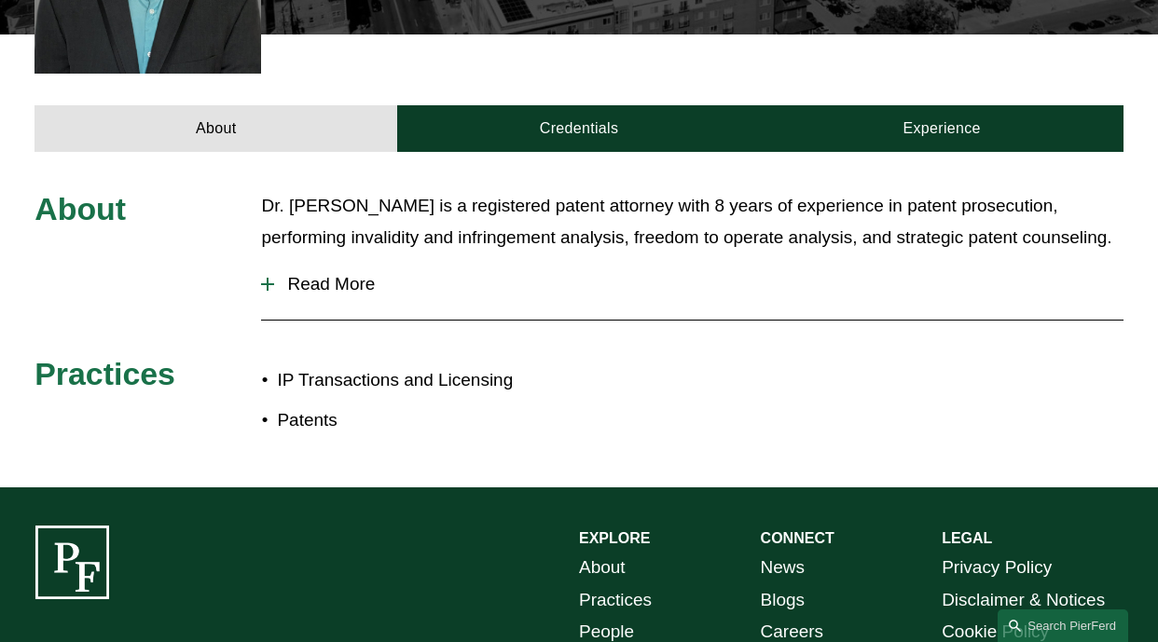
click at [295, 274] on span "Read More" at bounding box center [698, 284] width 848 height 21
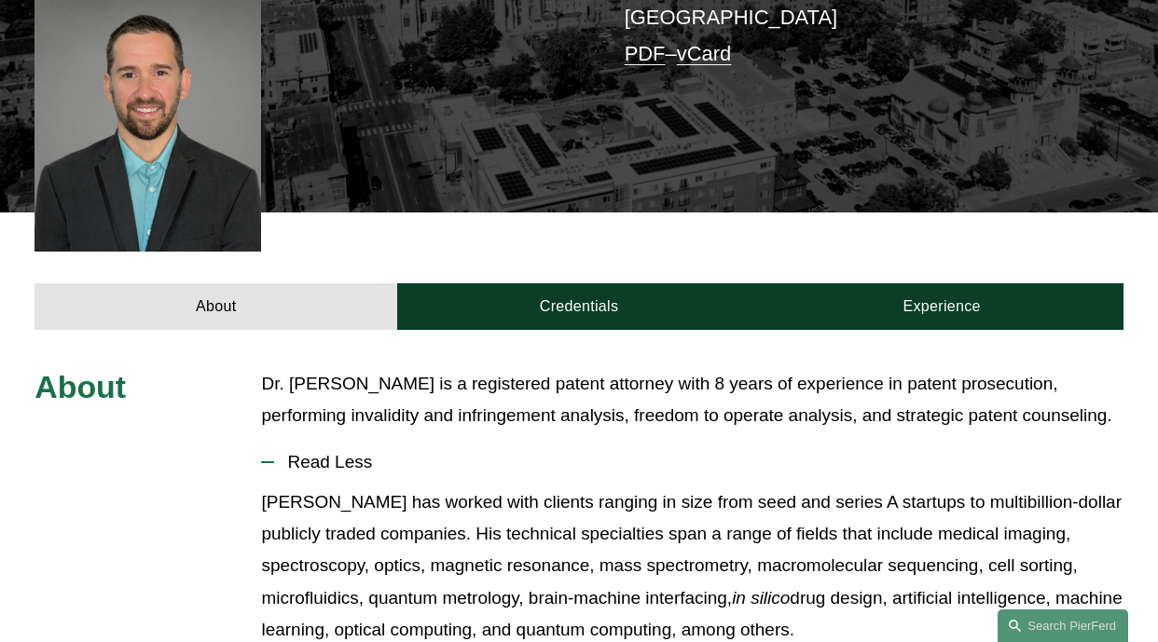
scroll to position [488, 0]
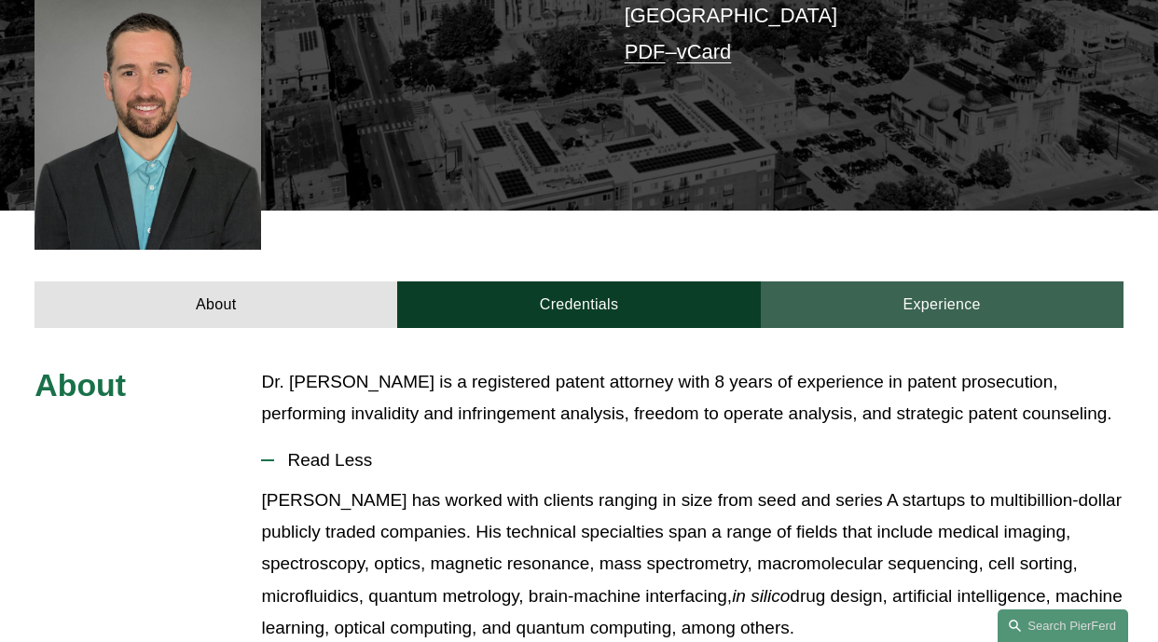
click at [968, 282] on link "Experience" at bounding box center [941, 304] width 363 height 47
